Goal: Task Accomplishment & Management: Manage account settings

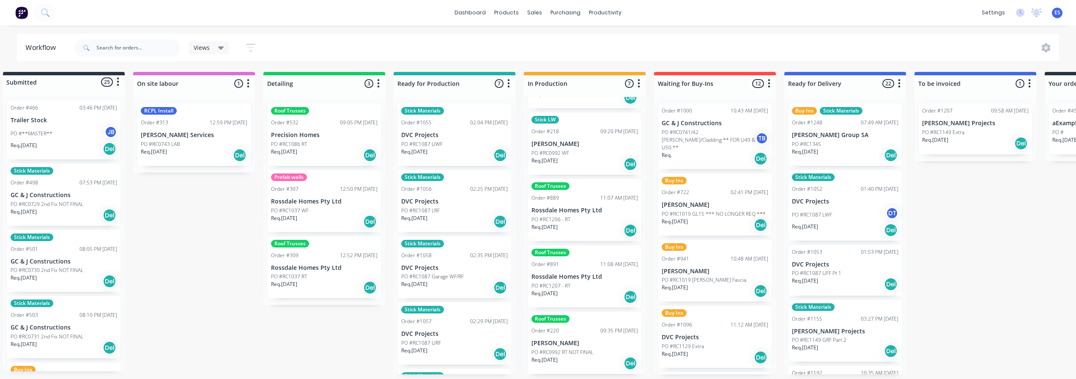
scroll to position [2, 15]
click at [554, 44] on div "Sales Orders" at bounding box center [566, 42] width 35 height 8
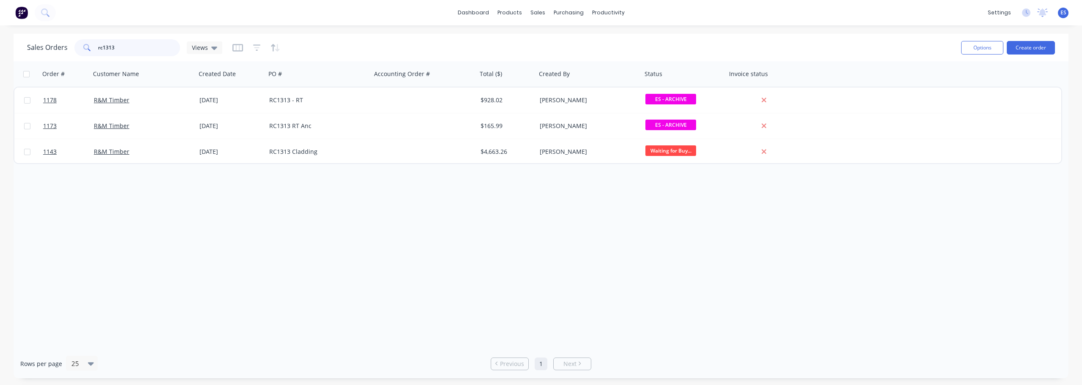
click at [151, 46] on input "rc1313" at bounding box center [139, 47] width 82 height 17
type input "r"
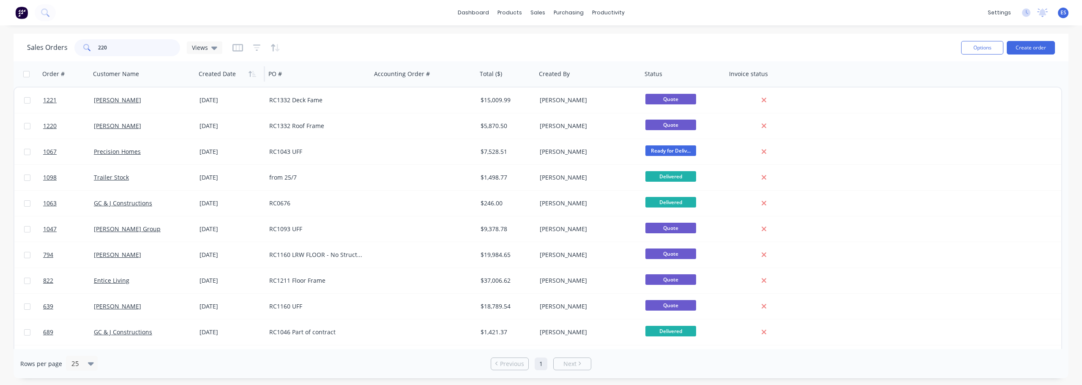
type input "220"
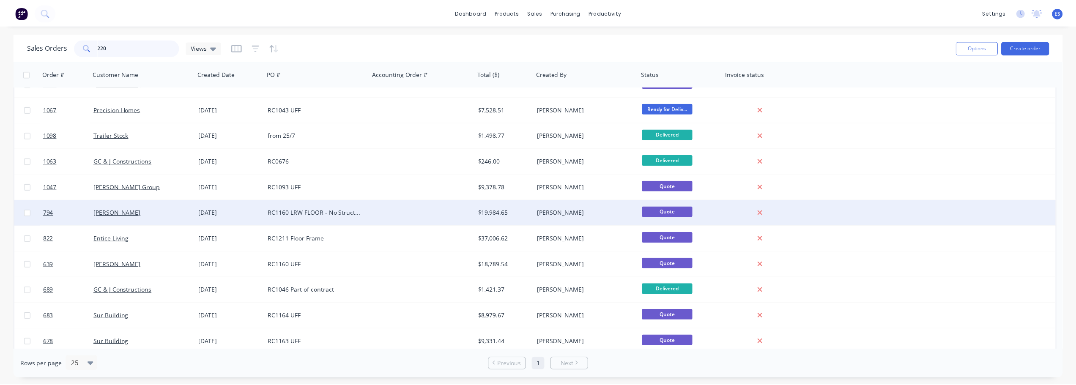
scroll to position [73, 0]
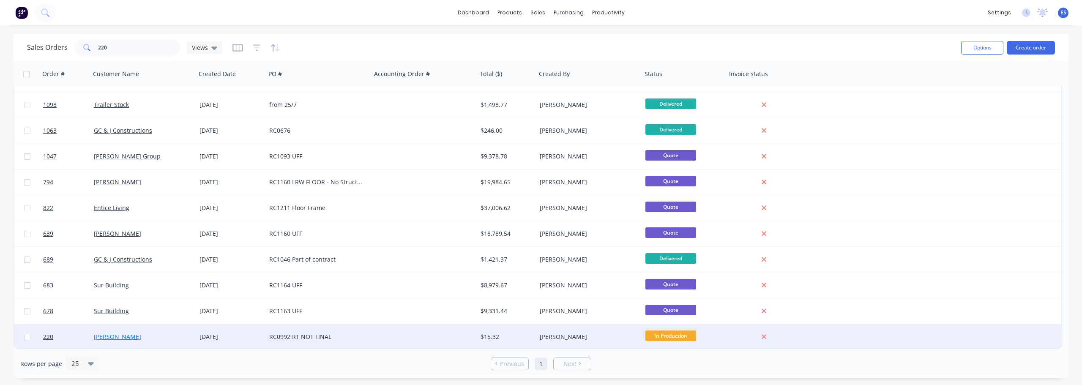
click at [126, 334] on link "[PERSON_NAME]" at bounding box center [117, 337] width 47 height 8
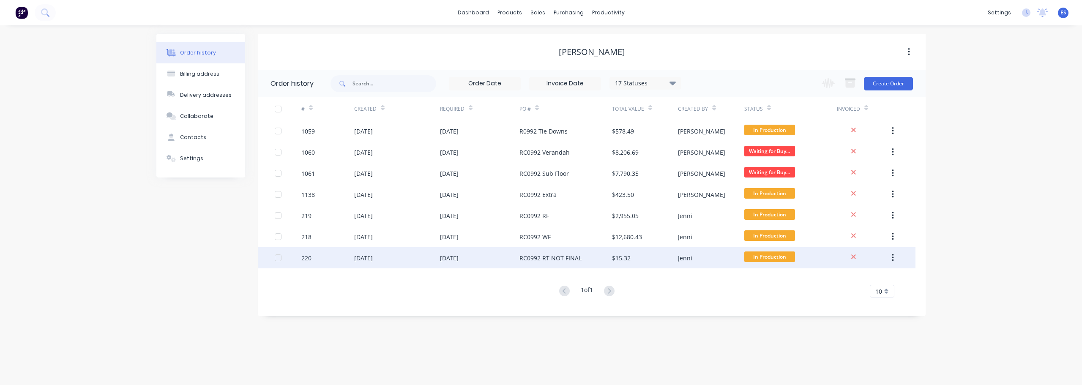
click at [568, 259] on div "RC0992 RT NOT FINAL" at bounding box center [551, 258] width 62 height 9
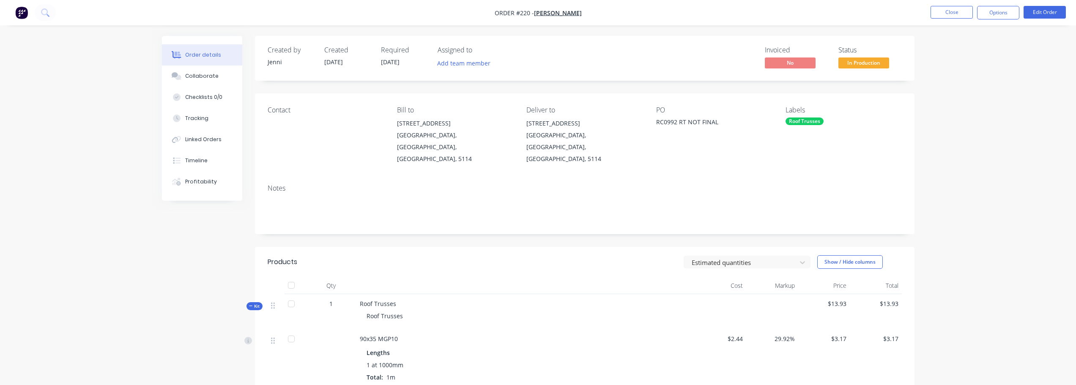
click at [723, 124] on div "RC0992 RT NOT FINAL" at bounding box center [709, 124] width 106 height 12
click at [1058, 12] on button "Edit Order" at bounding box center [1045, 12] width 42 height 13
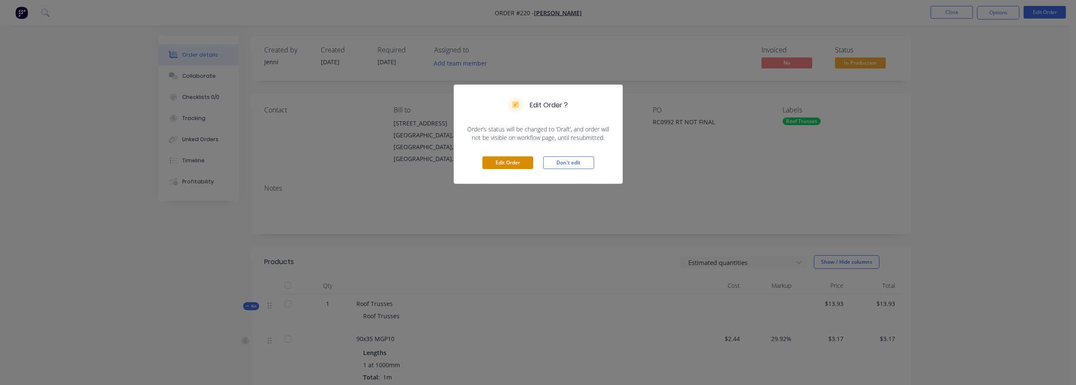
click at [519, 164] on button "Edit Order" at bounding box center [507, 162] width 51 height 13
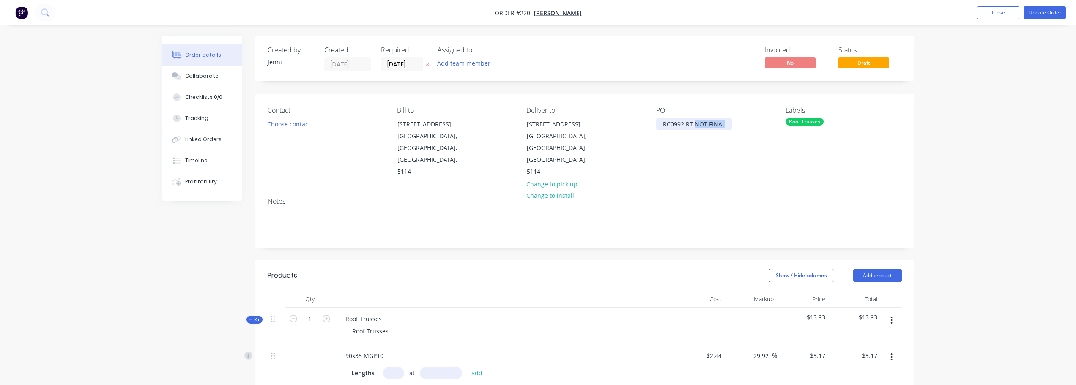
drag, startPoint x: 723, startPoint y: 123, endPoint x: 696, endPoint y: 127, distance: 27.7
click at [696, 127] on div "RC0992 RT NOT FINAL" at bounding box center [694, 124] width 76 height 12
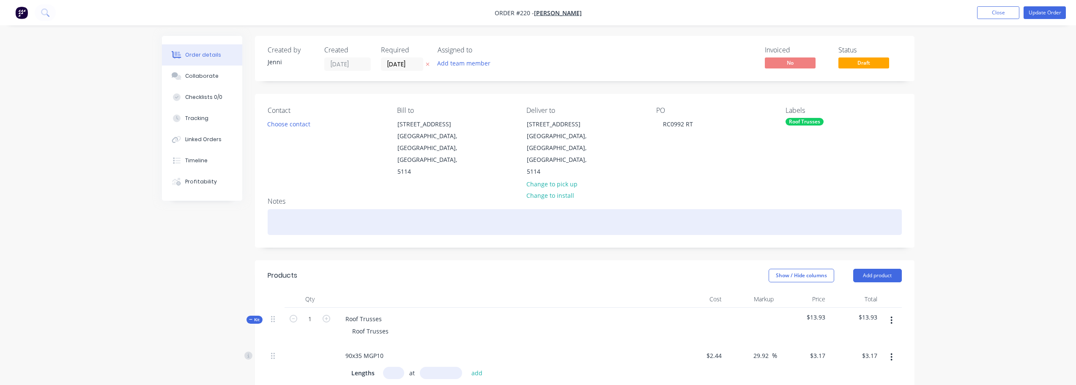
click at [330, 209] on div at bounding box center [585, 222] width 634 height 26
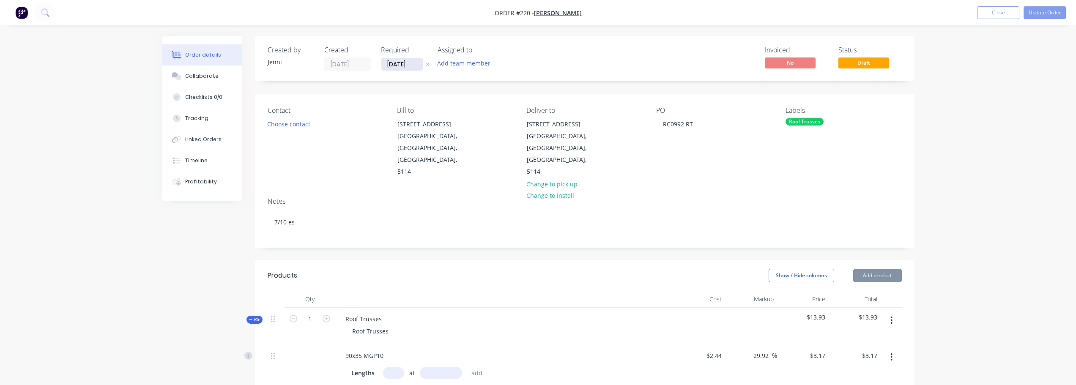
click at [401, 67] on input "[DATE]" at bounding box center [401, 64] width 41 height 13
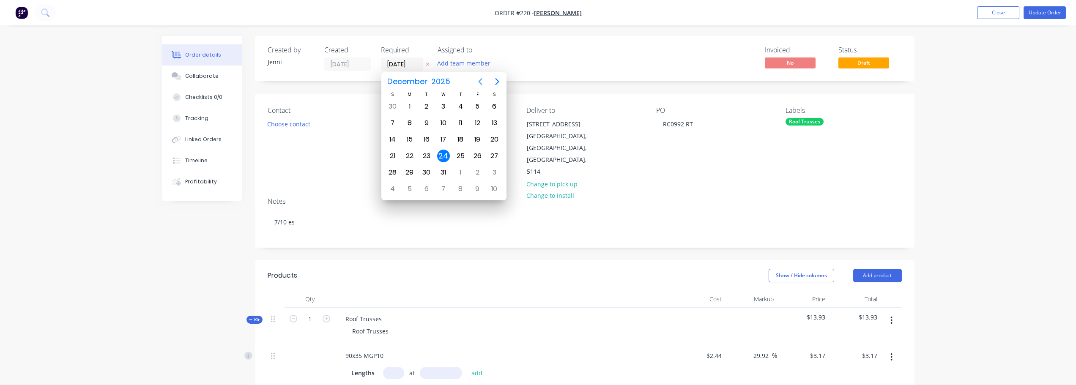
click at [478, 83] on icon "Previous page" at bounding box center [480, 82] width 10 height 10
click at [426, 138] on div "14" at bounding box center [426, 139] width 13 height 13
type input "[DATE]"
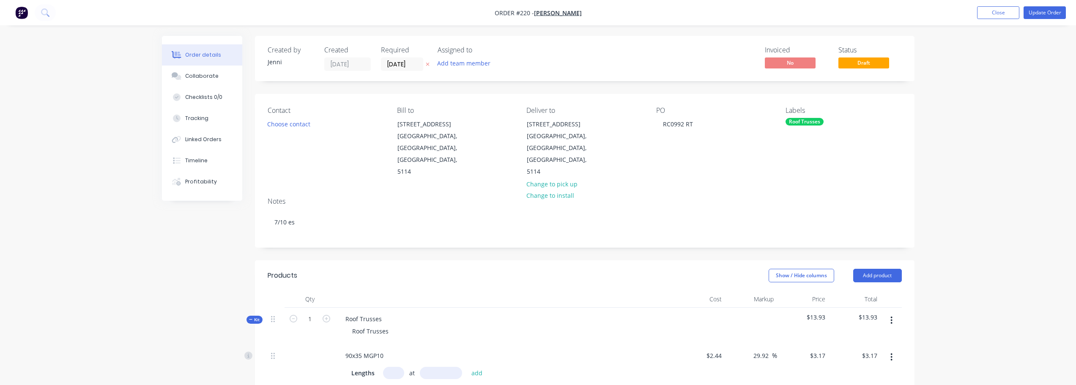
drag, startPoint x: 916, startPoint y: 176, endPoint x: 920, endPoint y: 170, distance: 7.0
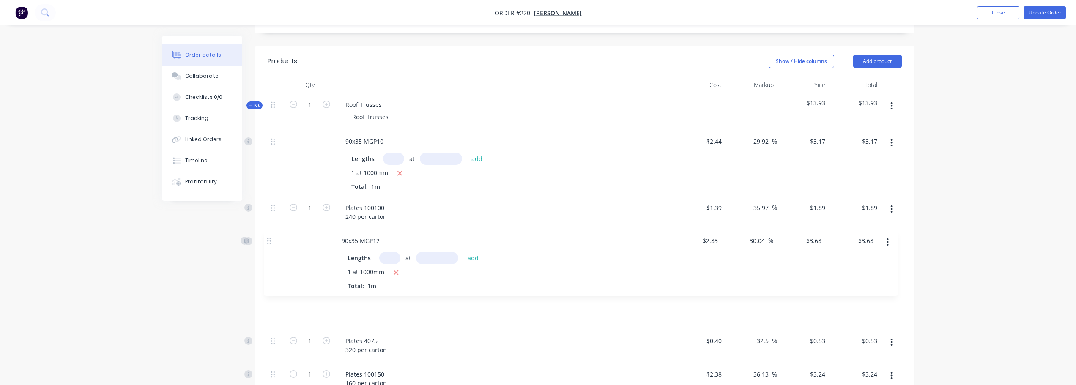
scroll to position [216, 0]
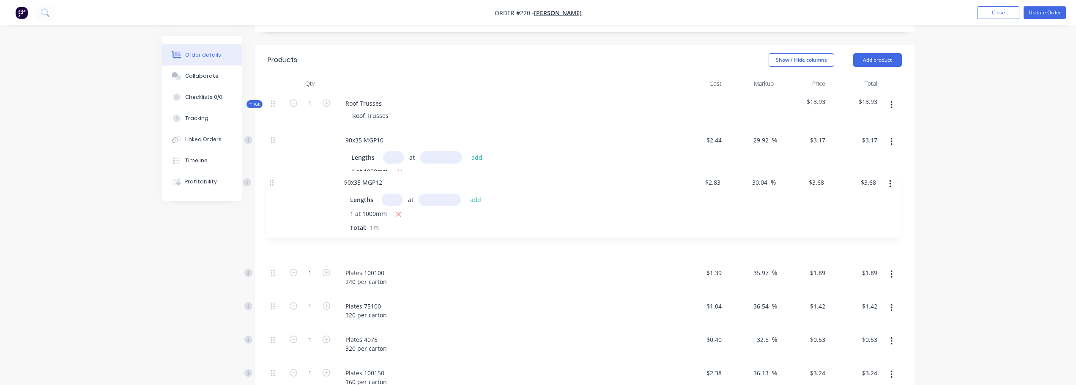
drag, startPoint x: 274, startPoint y: 323, endPoint x: 272, endPoint y: 176, distance: 146.7
click at [272, 176] on div "90x35 MGP10 Lengths at add 1 at 1000mm Total: 1m $2.44 $2.44 29.92 29.92 % $3.1…" at bounding box center [585, 262] width 634 height 266
click at [401, 170] on icon "button" at bounding box center [400, 172] width 5 height 5
click at [402, 235] on icon "button" at bounding box center [399, 239] width 5 height 8
click at [398, 170] on icon "button" at bounding box center [400, 172] width 5 height 5
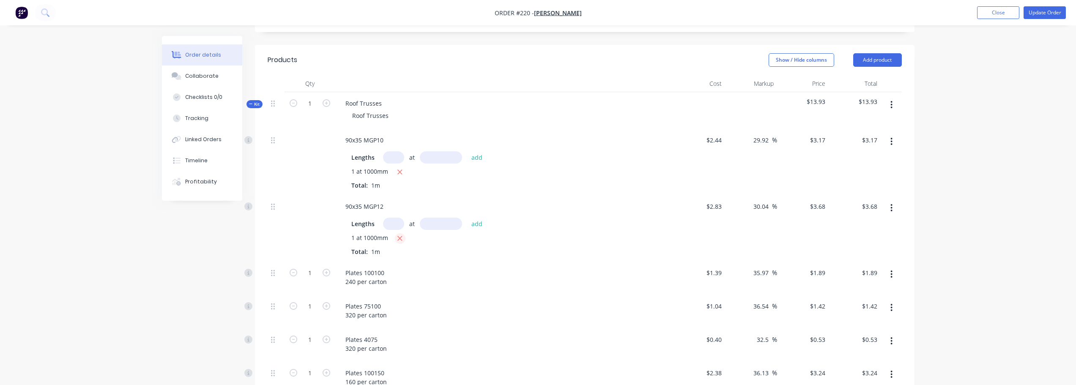
click at [402, 235] on icon "button" at bounding box center [399, 239] width 5 height 8
click at [394, 151] on input "text" at bounding box center [393, 157] width 21 height 12
type input "546"
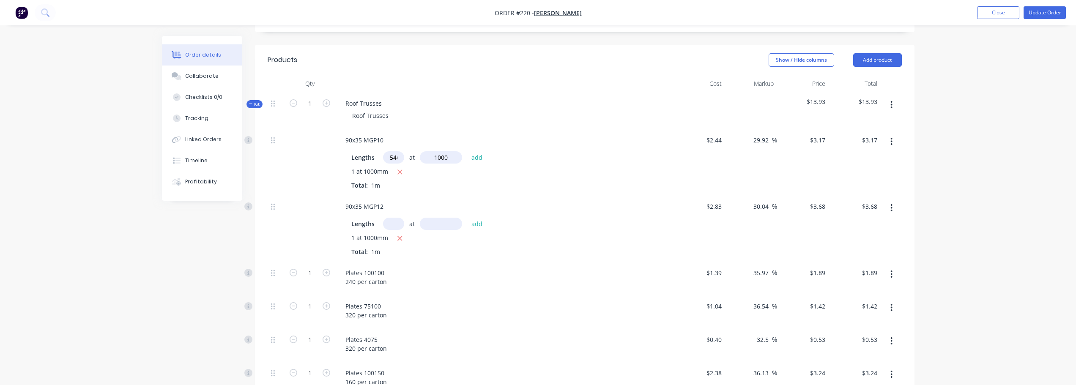
click at [467, 151] on button "add" at bounding box center [477, 156] width 20 height 11
type input "1000mm"
click at [475, 151] on button "add" at bounding box center [477, 156] width 20 height 11
click at [418, 167] on div "1 at 1000mm" at bounding box center [504, 172] width 306 height 11
click at [890, 134] on button "button" at bounding box center [892, 141] width 20 height 15
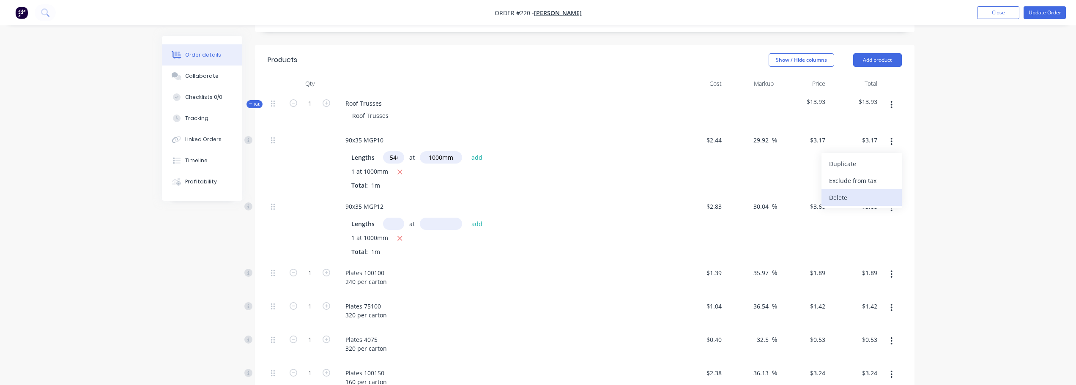
click at [847, 192] on div "Delete" at bounding box center [861, 198] width 65 height 12
click at [890, 137] on icon "button" at bounding box center [891, 141] width 2 height 9
click at [838, 192] on div "Delete" at bounding box center [861, 198] width 65 height 12
click at [890, 203] on icon "button" at bounding box center [891, 207] width 2 height 9
click at [858, 258] on div "Delete" at bounding box center [861, 264] width 65 height 12
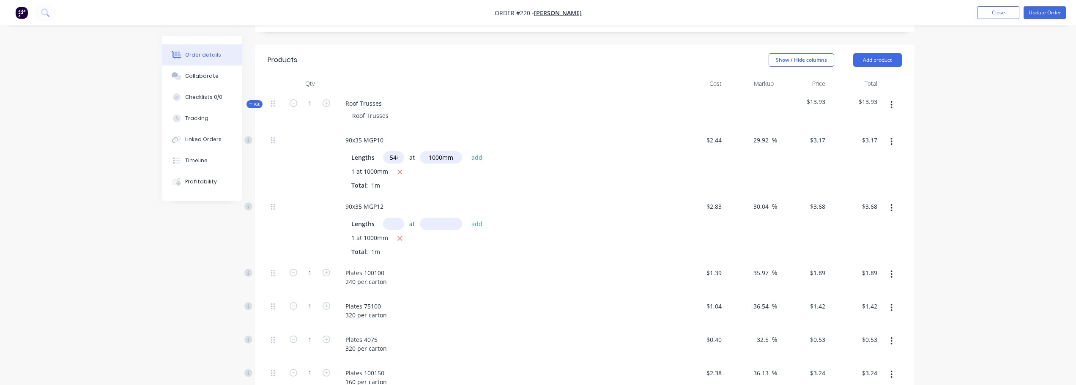
click at [930, 219] on div "Order details Collaborate Checklists 0/0 Tracking Linked Orders Timeline Profit…" at bounding box center [538, 219] width 1076 height 871
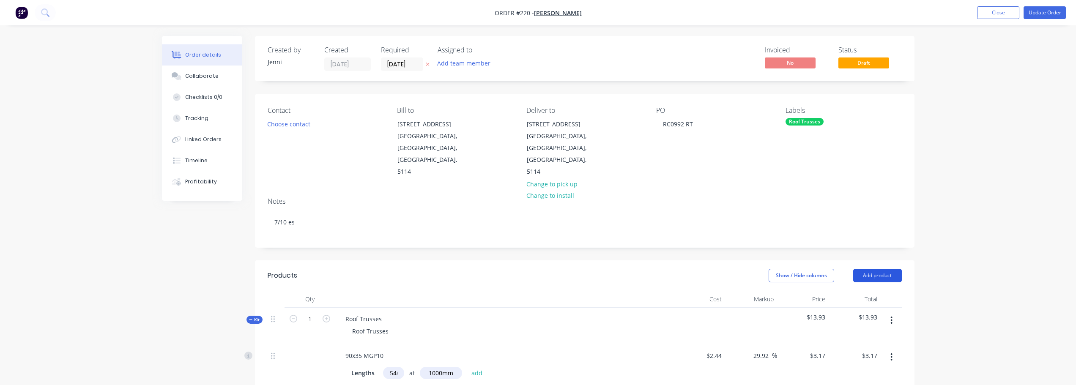
click at [896, 269] on button "Add product" at bounding box center [877, 276] width 49 height 14
click at [886, 291] on div "Product catalogue" at bounding box center [861, 297] width 65 height 12
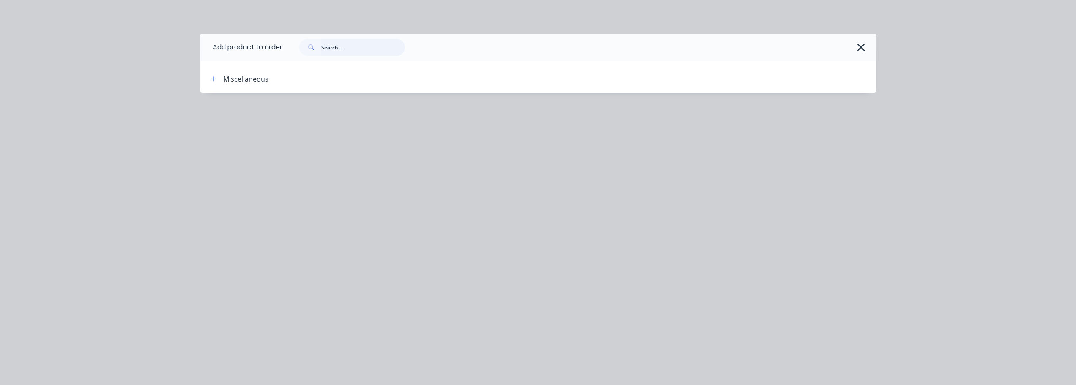
click at [339, 48] on input "text" at bounding box center [363, 47] width 84 height 17
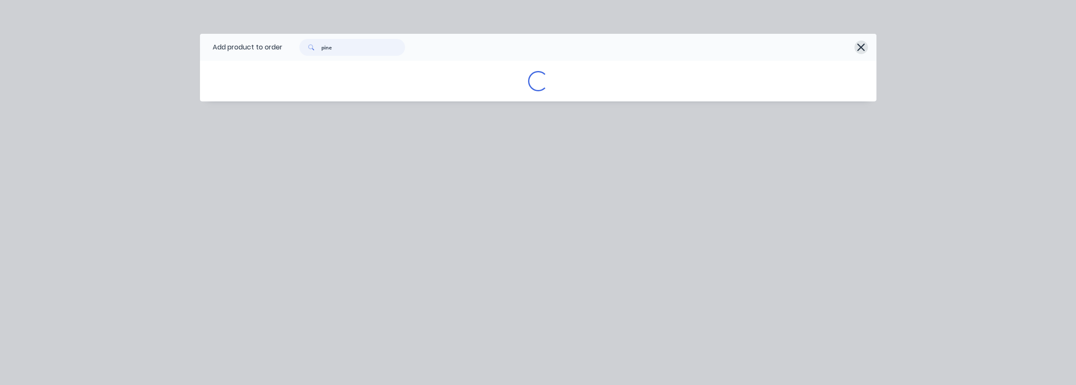
type input "pine"
click at [862, 45] on icon "button" at bounding box center [861, 47] width 9 height 12
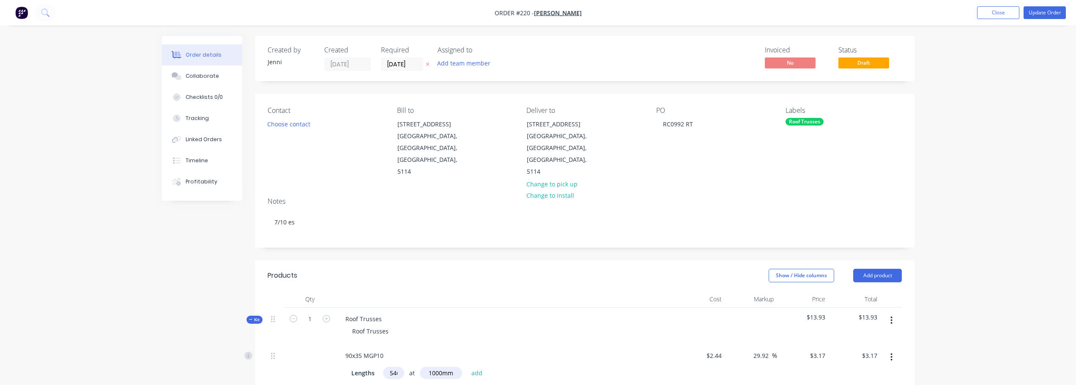
drag, startPoint x: 992, startPoint y: 182, endPoint x: 1000, endPoint y: 172, distance: 12.9
click at [1006, 15] on button "Close" at bounding box center [998, 12] width 42 height 13
